Goal: Task Accomplishment & Management: Manage account settings

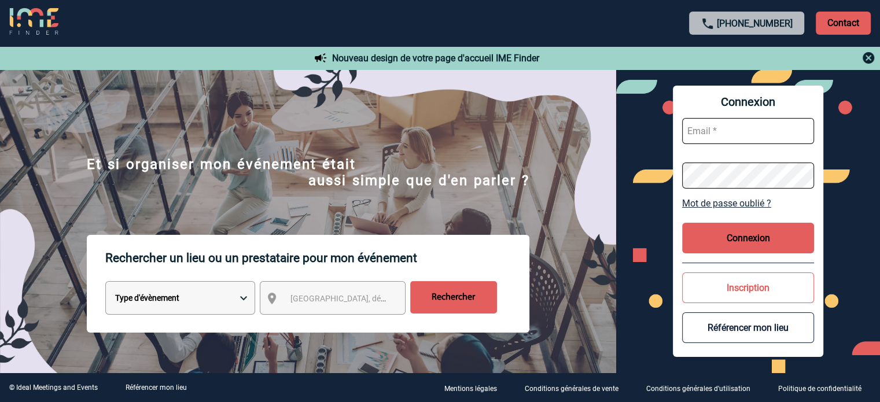
type input "ydeclercq@ime-groupe.com"
click at [776, 237] on button "Connexion" at bounding box center [748, 238] width 132 height 31
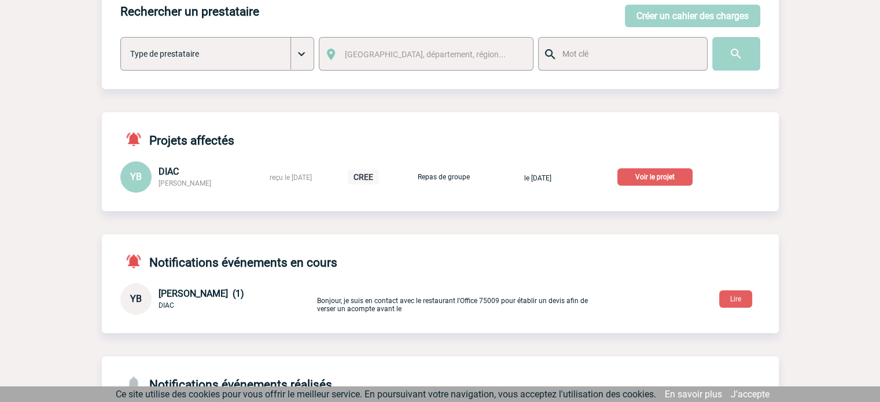
scroll to position [116, 0]
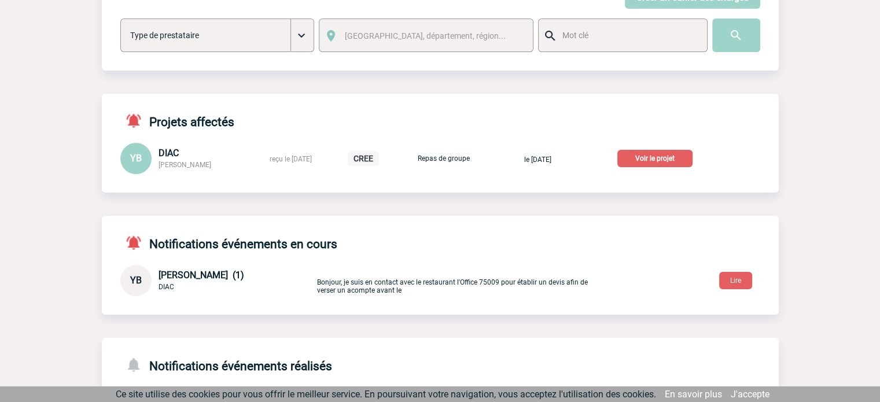
click at [688, 162] on p "Voir le projet" at bounding box center [655, 158] width 75 height 17
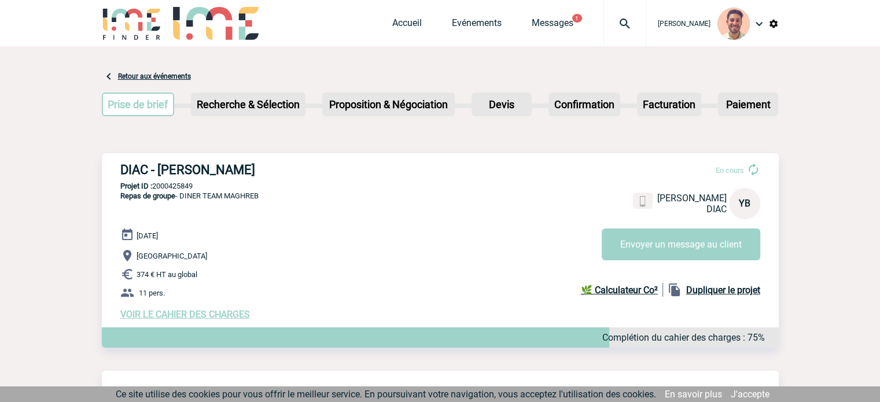
click at [278, 177] on div "DIAC - [PERSON_NAME] En cours [PERSON_NAME] DIAC YB Envoyer un message au clien…" at bounding box center [440, 241] width 677 height 176
click at [299, 172] on h3 "DIAC - [PERSON_NAME]" at bounding box center [293, 170] width 347 height 14
click at [282, 167] on h3 "DIAC - [PERSON_NAME]" at bounding box center [293, 170] width 347 height 14
click at [198, 171] on h3 "DIAC - [PERSON_NAME]" at bounding box center [293, 170] width 347 height 14
drag, startPoint x: 161, startPoint y: 166, endPoint x: 296, endPoint y: 163, distance: 134.3
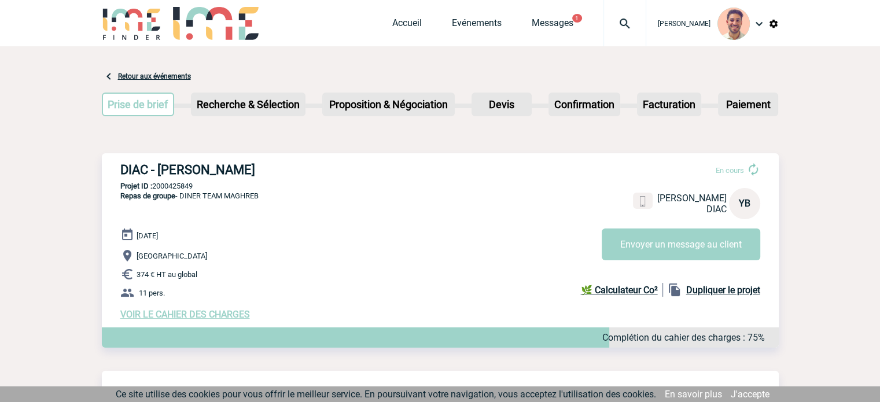
click at [281, 166] on h3 "DIAC - [PERSON_NAME]" at bounding box center [293, 170] width 347 height 14
copy h3 "[PERSON_NAME]"
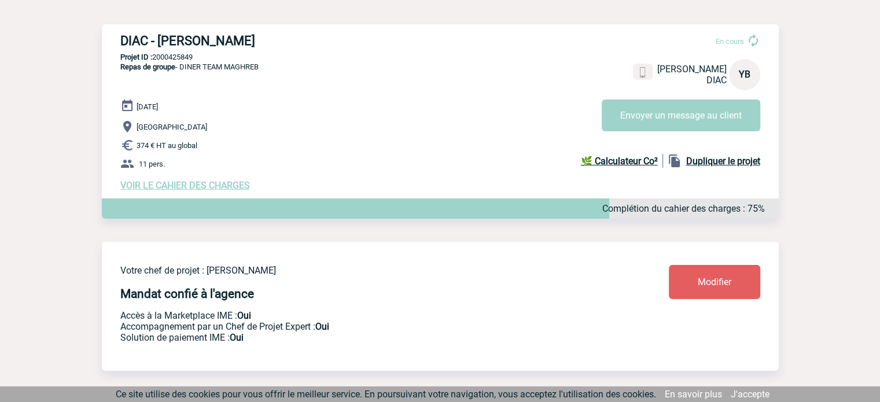
scroll to position [58, 0]
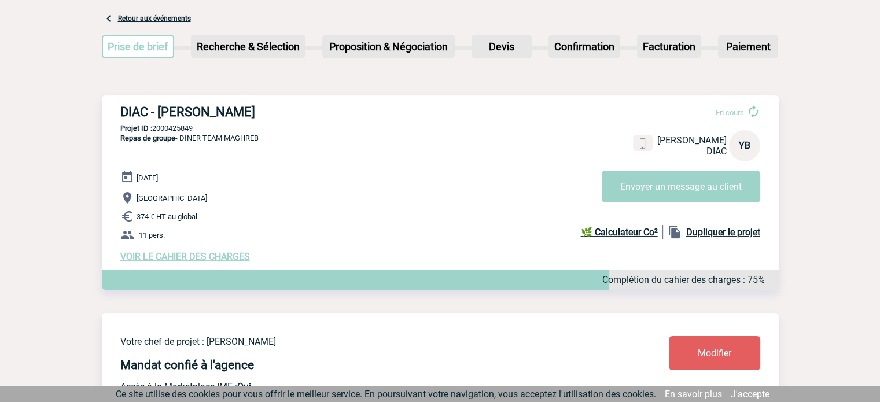
click at [446, 198] on p "[GEOGRAPHIC_DATA]" at bounding box center [449, 198] width 659 height 14
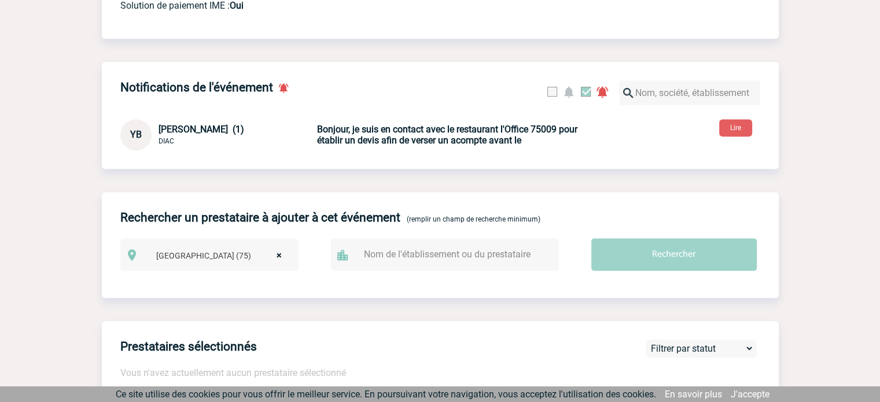
scroll to position [463, 0]
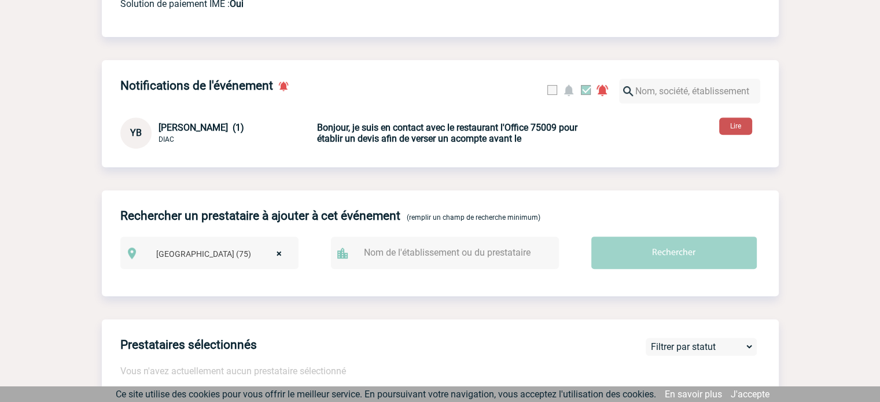
click at [722, 128] on button "Lire" at bounding box center [735, 125] width 33 height 17
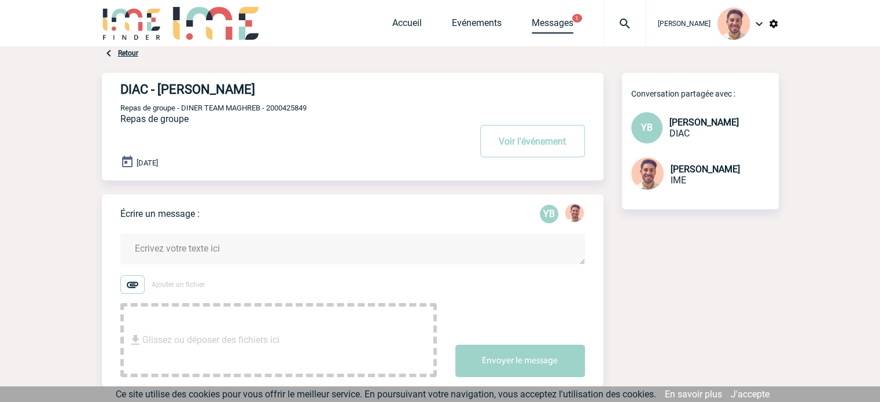
click at [553, 18] on link "Messages" at bounding box center [553, 25] width 42 height 16
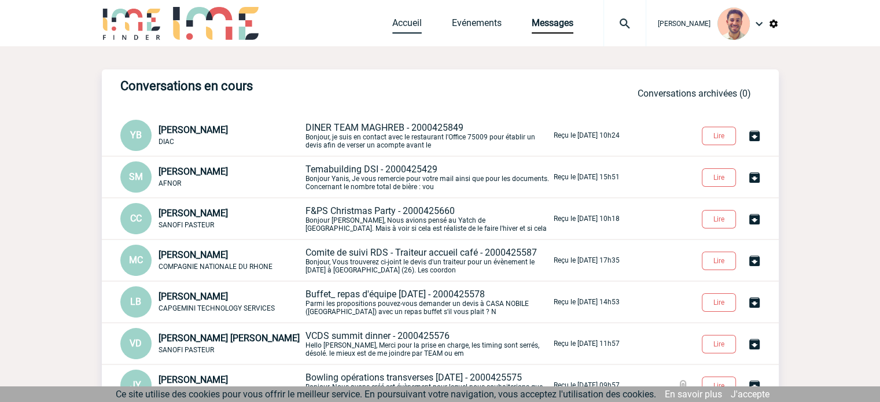
click at [400, 29] on link "Accueil" at bounding box center [407, 25] width 30 height 16
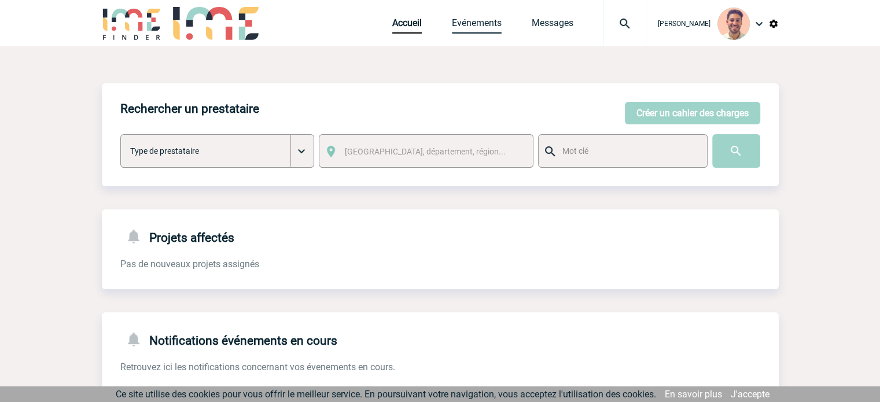
click at [479, 30] on link "Evénements" at bounding box center [477, 25] width 50 height 16
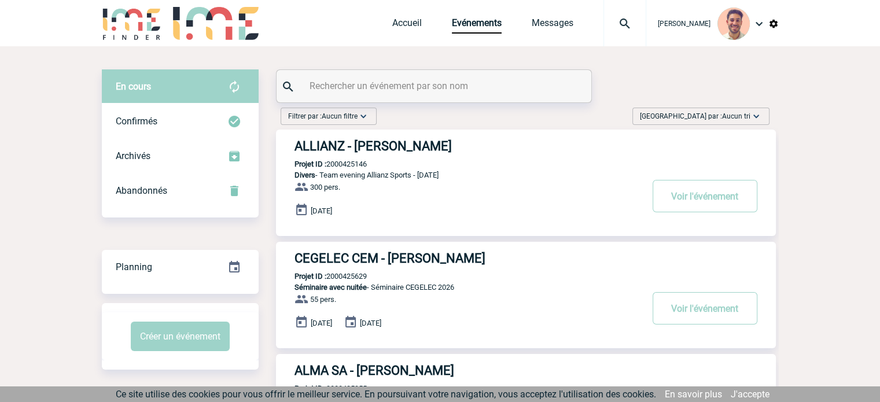
click at [380, 85] on input "text" at bounding box center [436, 86] width 258 height 17
paste input "2000425849"
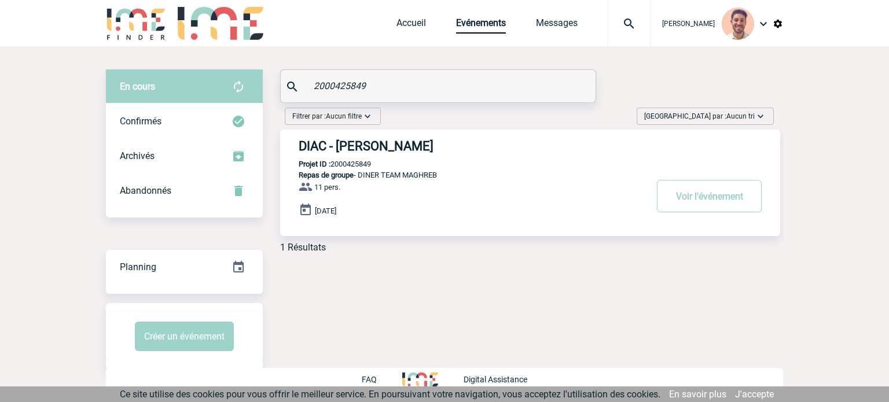
type input "2000425849"
click at [403, 150] on h3 "DIAC - Yamina BENAMARA" at bounding box center [472, 146] width 347 height 14
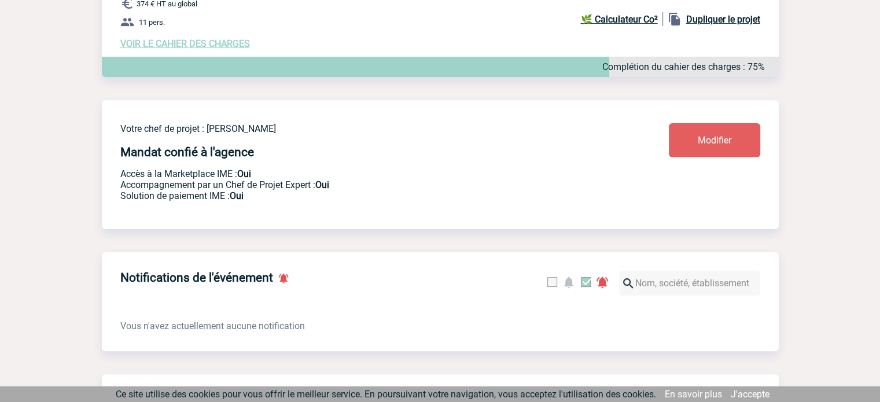
scroll to position [153, 0]
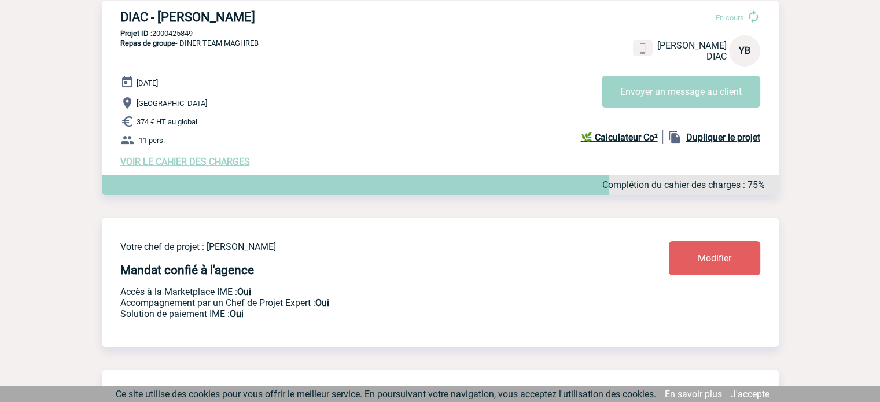
click at [215, 166] on span "VOIR LE CAHIER DES CHARGES" at bounding box center [185, 161] width 130 height 11
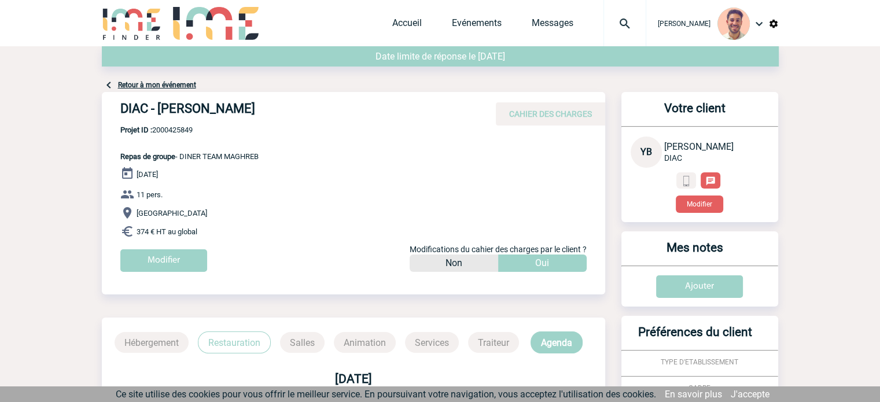
drag, startPoint x: 282, startPoint y: 108, endPoint x: 160, endPoint y: 108, distance: 122.7
click at [159, 109] on h4 "DIAC - Yamina BENAMARA" at bounding box center [293, 111] width 347 height 20
copy h4 "[PERSON_NAME]"
drag, startPoint x: 199, startPoint y: 130, endPoint x: 315, endPoint y: 99, distance: 120.3
click at [155, 131] on span "Projet ID : 2000425849" at bounding box center [189, 130] width 138 height 9
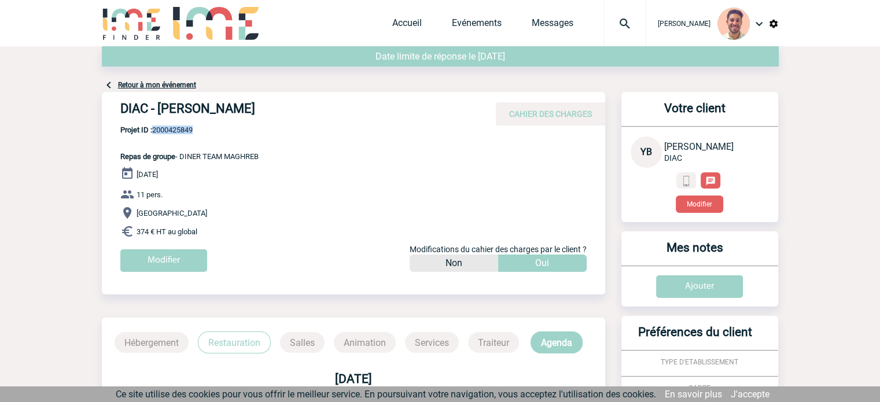
drag, startPoint x: 302, startPoint y: 107, endPoint x: 112, endPoint y: 107, distance: 189.3
click at [112, 107] on div "DIAC - Yamina BENAMARA CAHIER DES CHARGES" at bounding box center [354, 109] width 504 height 34
copy h4 "DIAC - [PERSON_NAME]"
drag, startPoint x: 203, startPoint y: 131, endPoint x: 156, endPoint y: 133, distance: 46.9
click at [155, 134] on span "Projet ID : 2000425849" at bounding box center [189, 130] width 138 height 9
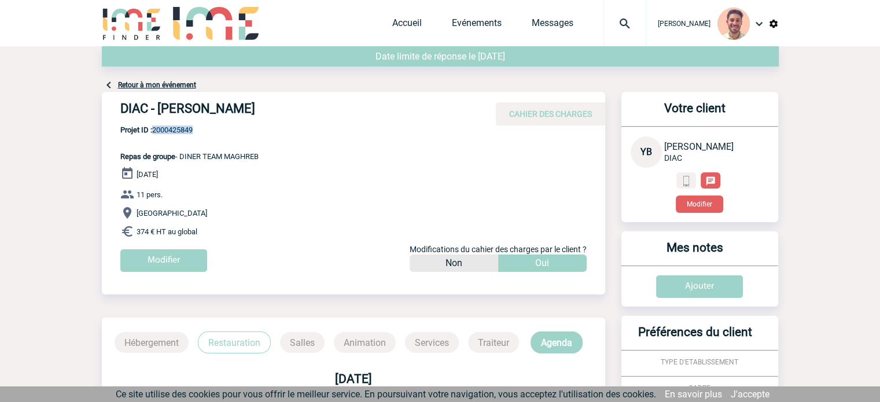
copy span "2000425849"
click at [539, 25] on link "Messages" at bounding box center [553, 25] width 42 height 16
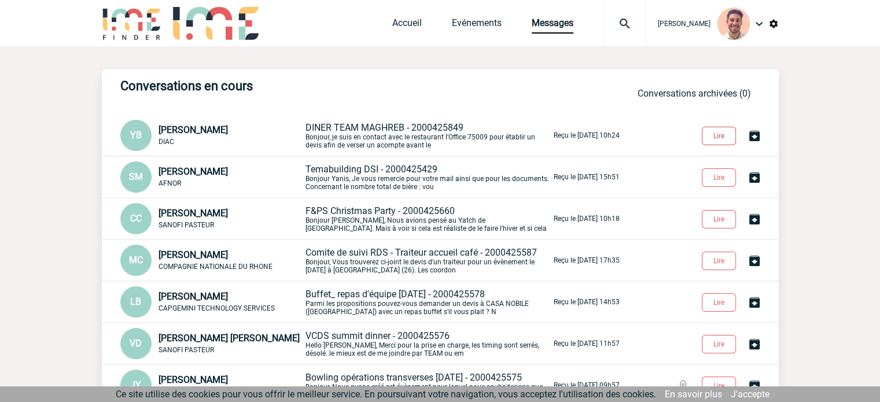
click at [719, 138] on button "Lire" at bounding box center [719, 136] width 34 height 19
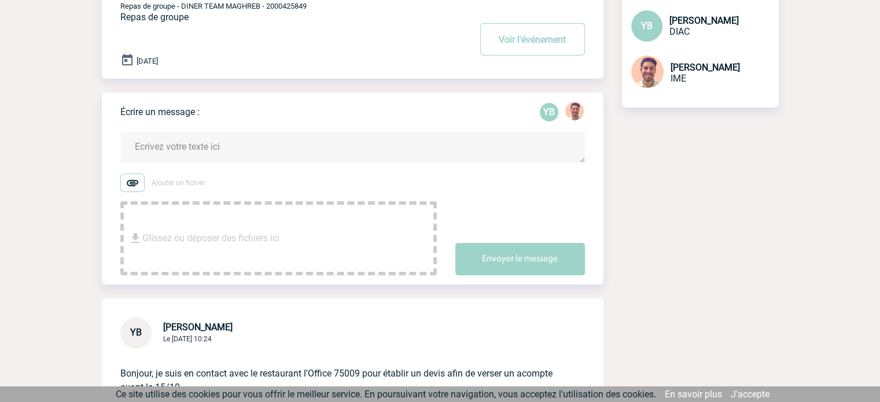
scroll to position [230, 0]
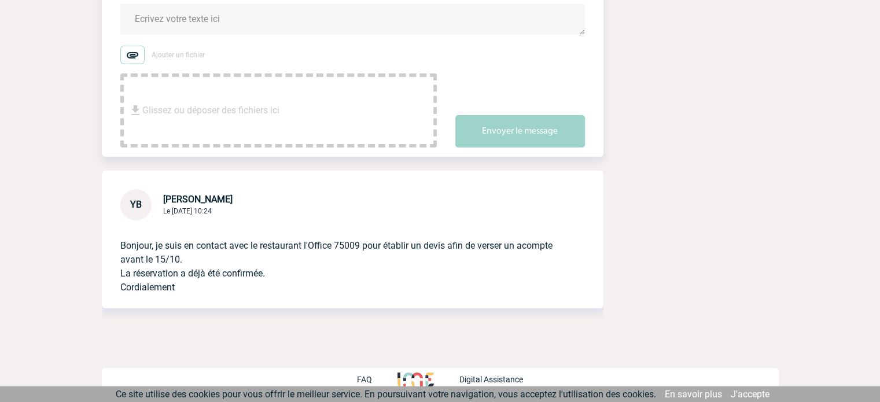
drag, startPoint x: 209, startPoint y: 291, endPoint x: 199, endPoint y: 288, distance: 10.8
click at [197, 288] on p "Bonjour, je suis en contact avec le restaurant l'Office 75009 pour établir un d…" at bounding box center [336, 258] width 432 height 74
drag, startPoint x: 294, startPoint y: 278, endPoint x: 105, endPoint y: 243, distance: 192.5
click at [105, 243] on div "Bonjour, je suis en contact avec le restaurant l'Office 75009 pour établir un d…" at bounding box center [353, 265] width 502 height 88
copy p "Bonjour, je suis en contact avec le restaurant l'Office 75009 pour établir un d…"
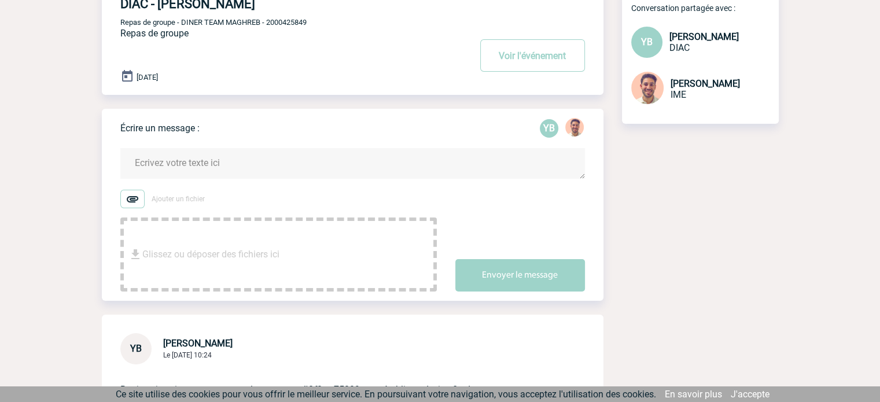
scroll to position [0, 0]
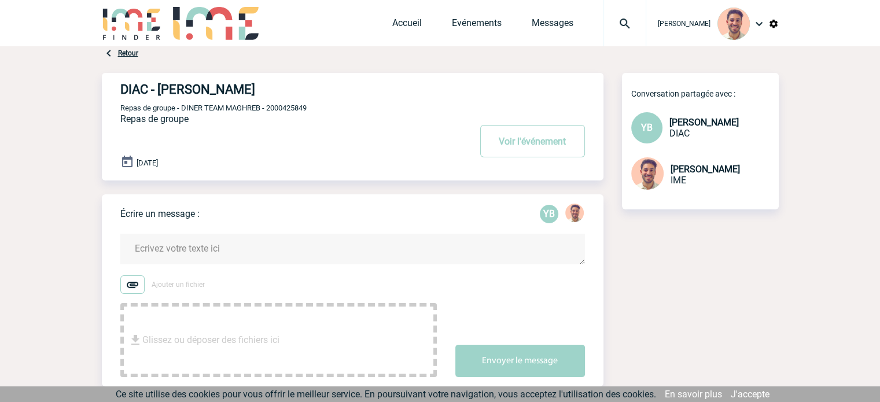
drag, startPoint x: 291, startPoint y: 92, endPoint x: 160, endPoint y: 90, distance: 130.2
click at [160, 90] on h4 "DIAC - Yamina BENAMARA" at bounding box center [277, 89] width 315 height 14
copy h4 "Yamina BENAMARA"
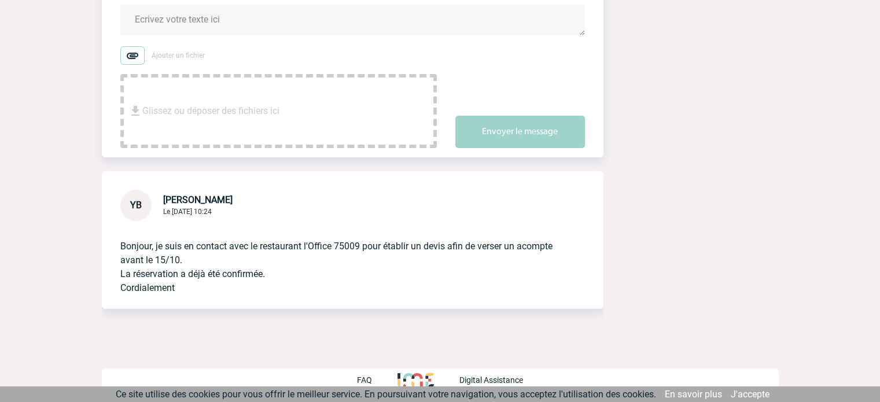
scroll to position [230, 0]
drag, startPoint x: 329, startPoint y: 247, endPoint x: 304, endPoint y: 247, distance: 24.3
click at [304, 247] on p "Bonjour, je suis en contact avec le restaurant l'Office 75009 pour établir un d…" at bounding box center [336, 258] width 432 height 74
copy p "l'Office"
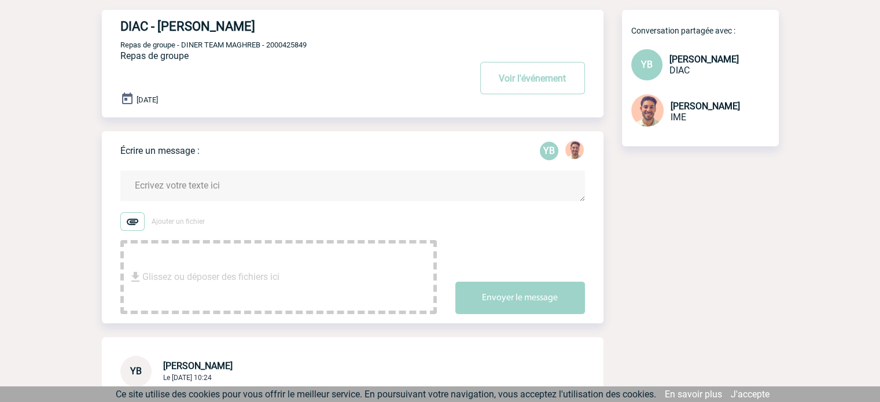
scroll to position [0, 0]
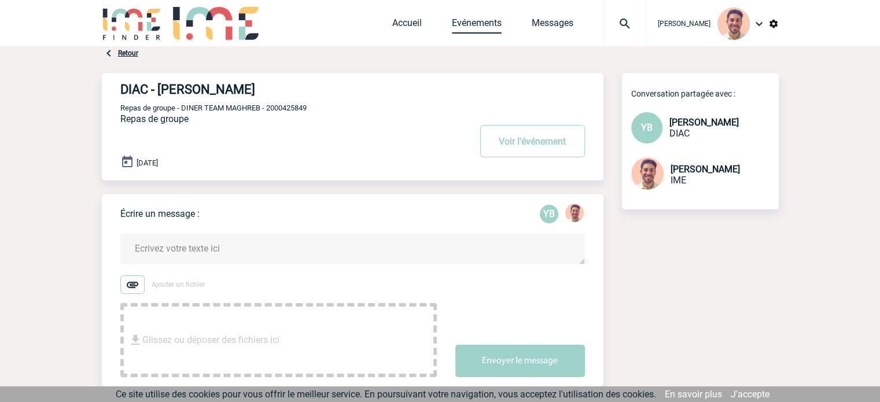
click at [462, 22] on link "Evénements" at bounding box center [477, 25] width 50 height 16
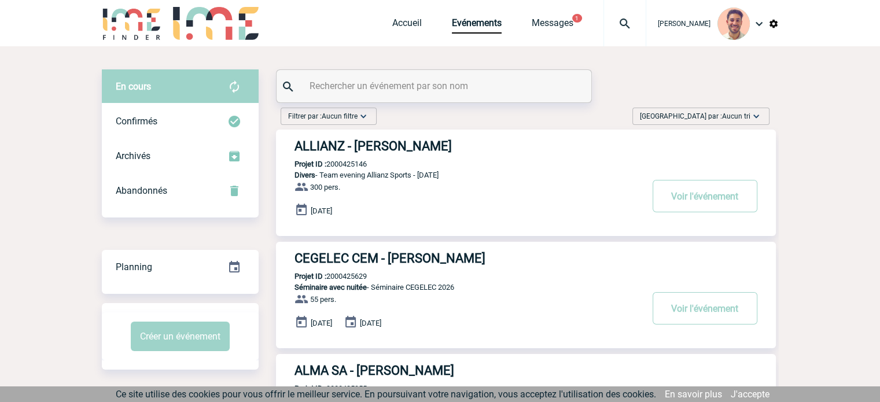
click at [362, 78] on input "text" at bounding box center [436, 86] width 258 height 17
paste input "BOUCHAREYCHAS"
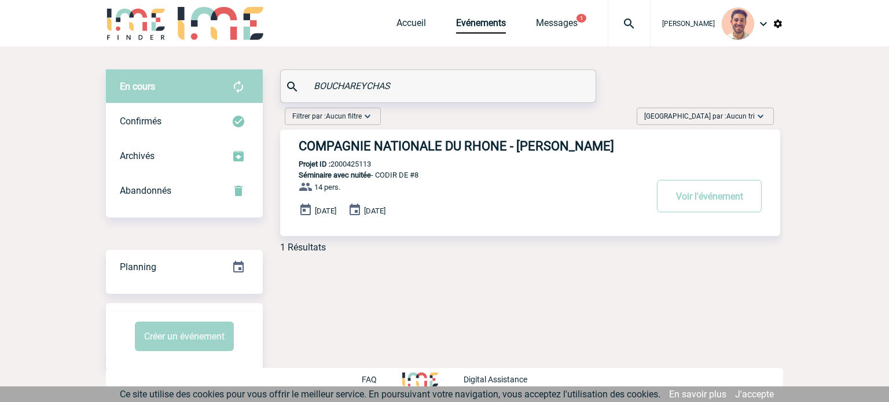
type input "BOUCHAREYCHAS"
click at [419, 139] on h3 "COMPAGNIE NATIONALE DU RHONE - [PERSON_NAME]" at bounding box center [472, 146] width 347 height 14
click at [414, 145] on h3 "COMPAGNIE NATIONALE DU RHONE - Alexandra BOUCHAREYCHAS" at bounding box center [472, 146] width 347 height 14
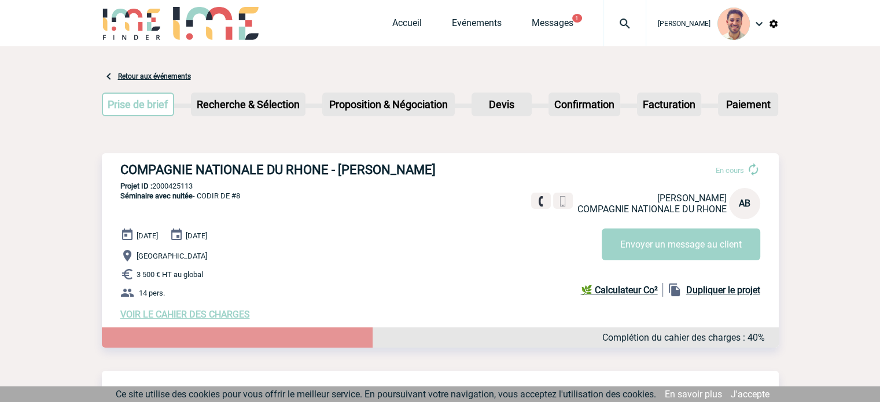
drag, startPoint x: 204, startPoint y: 199, endPoint x: 314, endPoint y: 157, distance: 117.6
click at [155, 190] on p "Projet ID : 2000425113" at bounding box center [440, 186] width 677 height 9
copy p "2000425113"
